Goal: Information Seeking & Learning: Learn about a topic

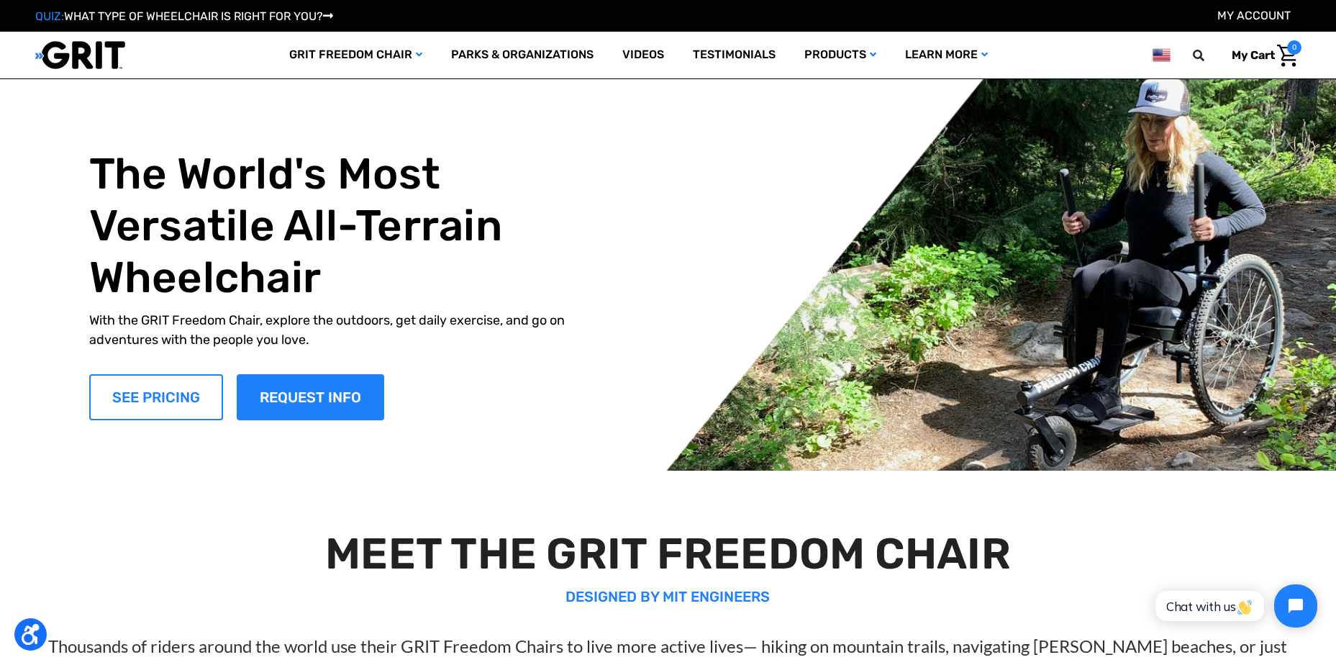
drag, startPoint x: 185, startPoint y: 390, endPoint x: 205, endPoint y: 388, distance: 20.2
click at [185, 390] on link "SEE PRICING" at bounding box center [156, 397] width 134 height 46
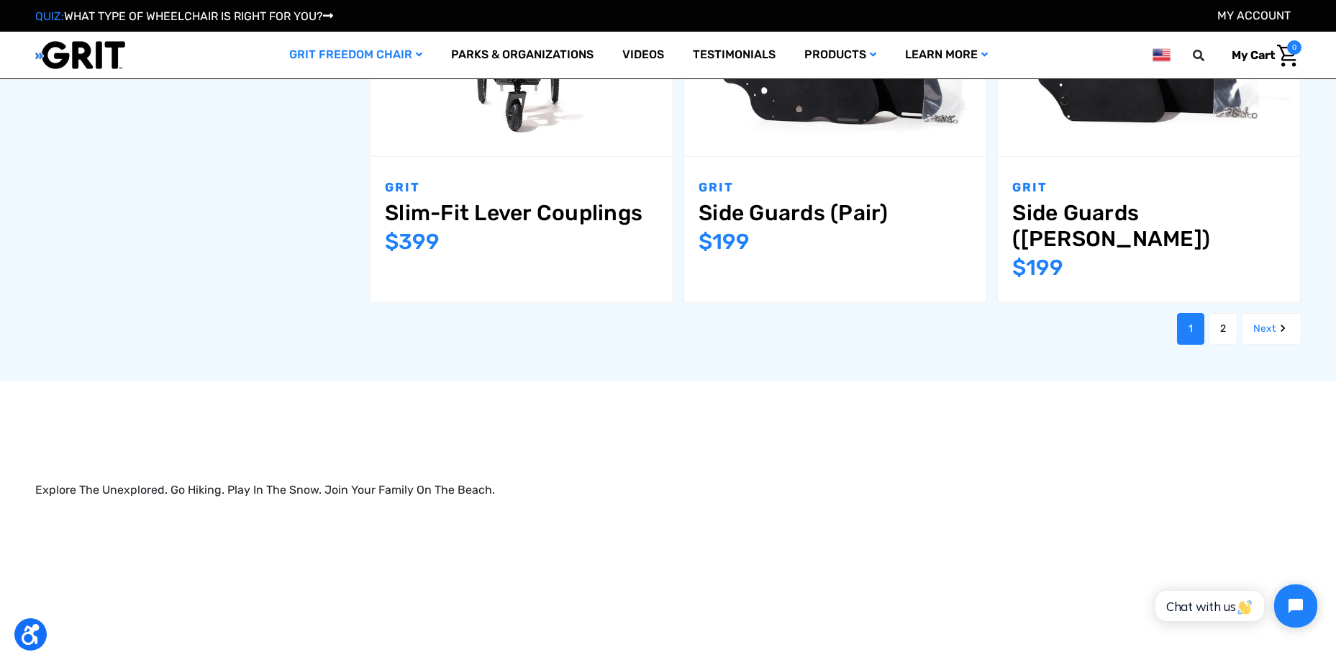
scroll to position [1942, 0]
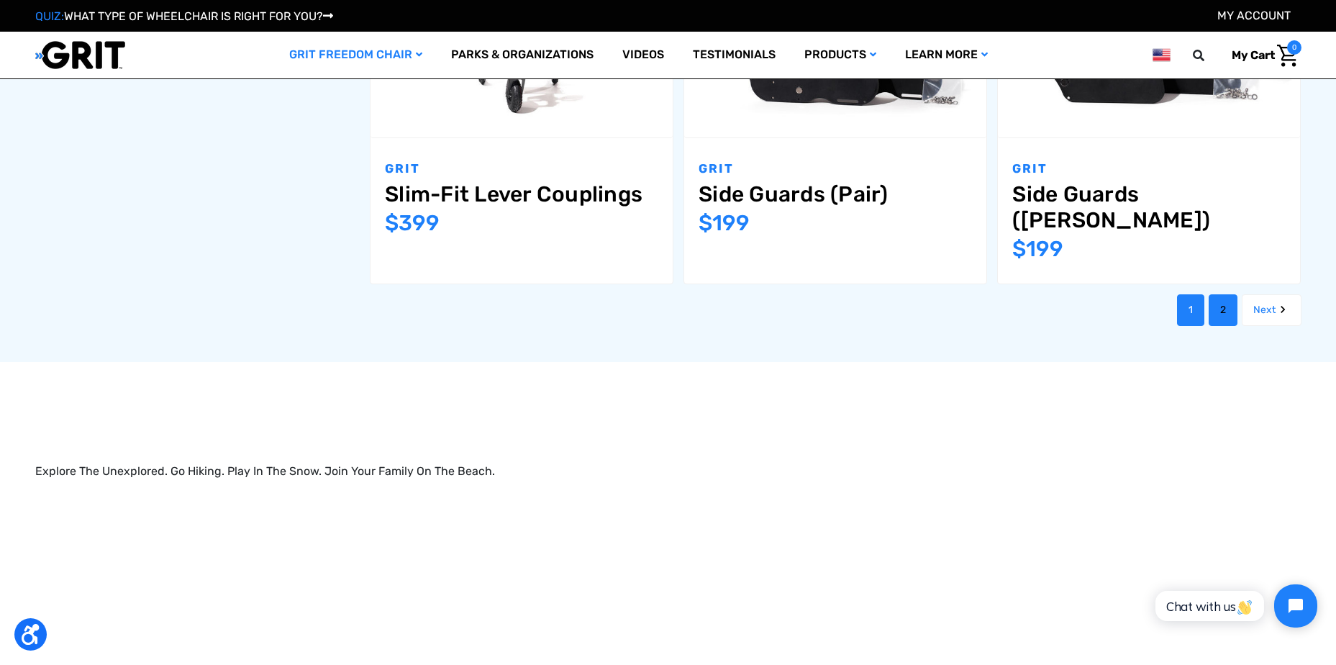
click at [1227, 294] on link "2" at bounding box center [1222, 310] width 29 height 32
